Goal: Task Accomplishment & Management: Manage account settings

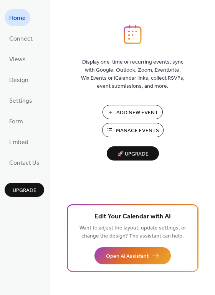
click at [145, 131] on span "Manage Events" at bounding box center [137, 131] width 43 height 8
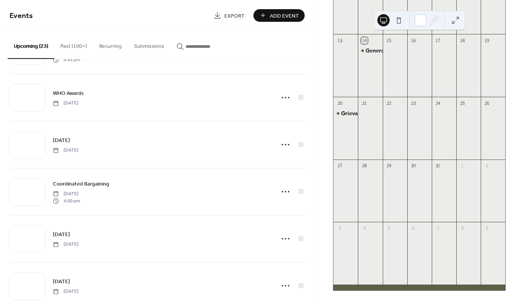
scroll to position [862, 0]
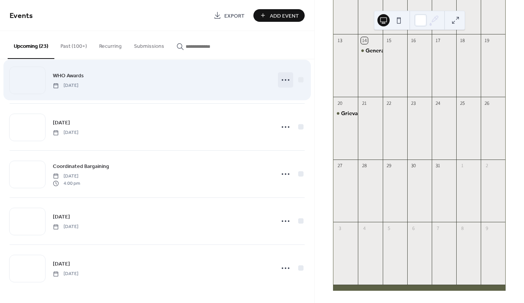
click at [280, 79] on icon at bounding box center [286, 80] width 12 height 12
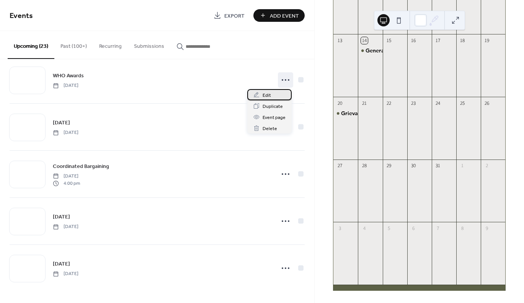
click at [273, 98] on div "Edit" at bounding box center [269, 94] width 44 height 11
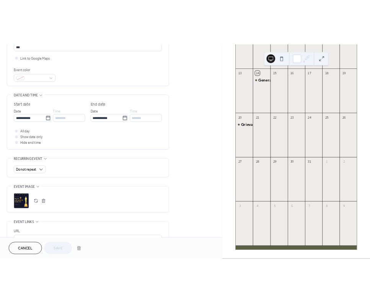
scroll to position [268, 0]
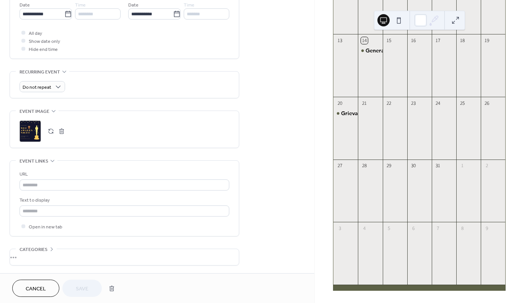
click at [61, 129] on button "button" at bounding box center [61, 131] width 11 height 11
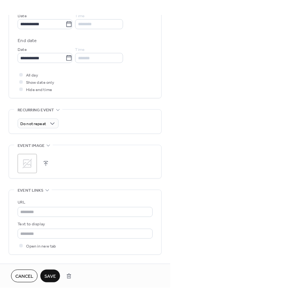
scroll to position [264, 0]
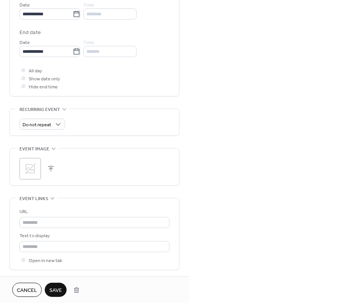
click at [50, 166] on button "button" at bounding box center [51, 169] width 11 height 11
click at [57, 285] on button "Save" at bounding box center [56, 290] width 22 height 14
